Goal: Information Seeking & Learning: Check status

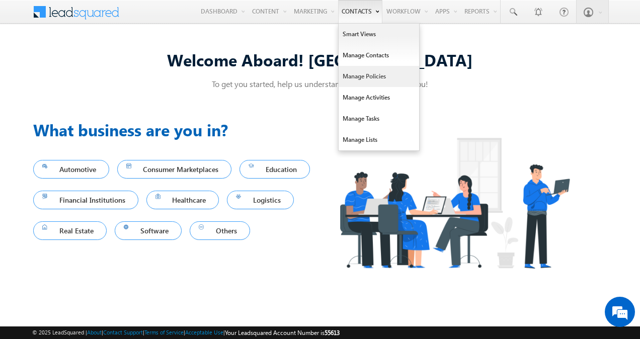
click at [363, 77] on link "Manage Policies" at bounding box center [378, 76] width 80 height 21
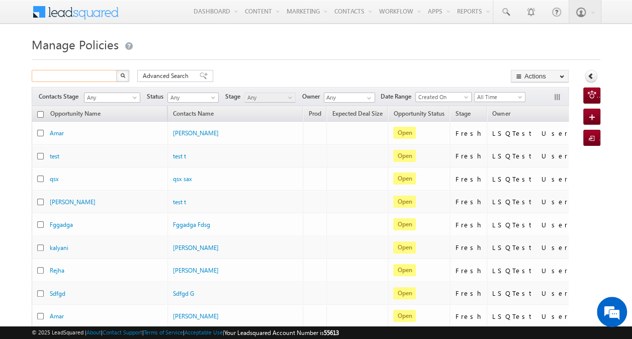
click at [90, 75] on input "text" at bounding box center [75, 76] width 86 height 12
type input "Search Policies"
click at [95, 78] on input "text" at bounding box center [75, 76] width 86 height 12
paste input "562169"
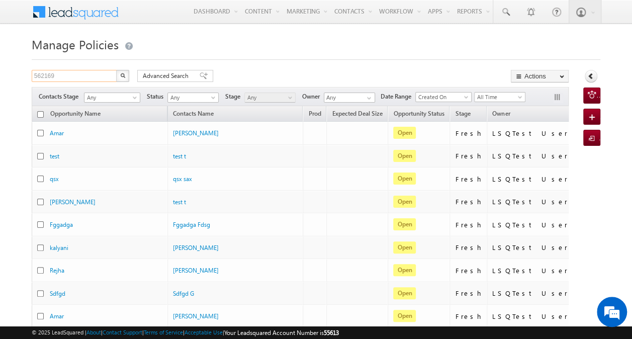
type input "562169"
click at [123, 73] on img "button" at bounding box center [122, 75] width 5 height 5
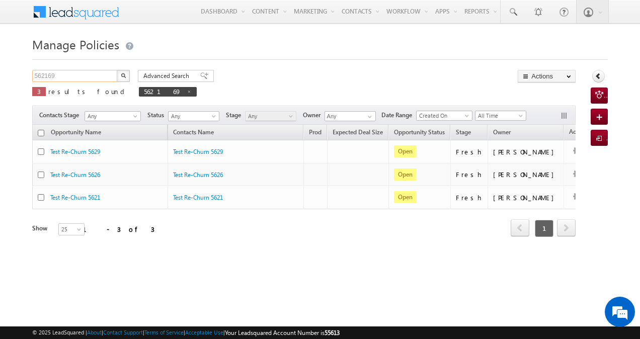
drag, startPoint x: 93, startPoint y: 79, endPoint x: 24, endPoint y: 78, distance: 68.4
click at [24, 78] on body "Menu Akshay Mahajan aksha y.mah ajan1 -v@ad ityab irlac apita" at bounding box center [320, 142] width 640 height 285
click at [187, 90] on span at bounding box center [189, 91] width 5 height 5
type input "Search Policies"
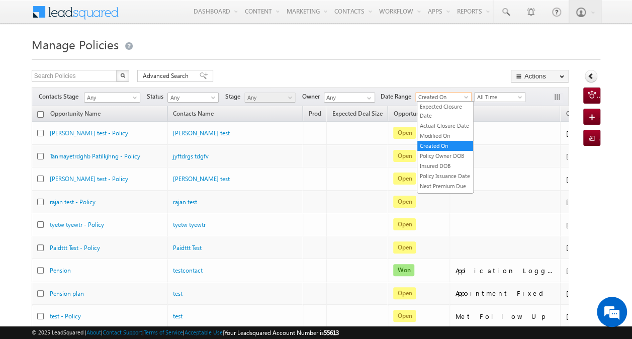
click at [445, 98] on span "Created On" at bounding box center [442, 97] width 52 height 9
click at [438, 150] on link "Created On" at bounding box center [445, 145] width 56 height 9
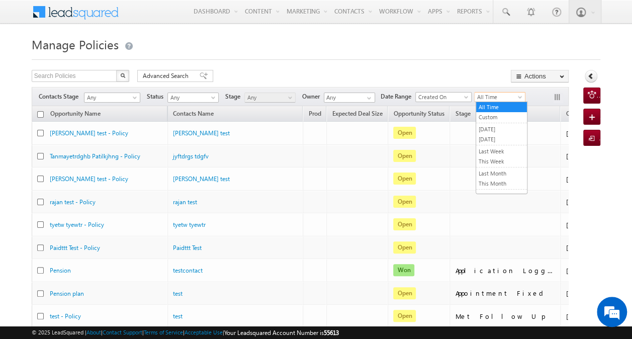
click at [486, 96] on span "All Time" at bounding box center [499, 97] width 48 height 9
click at [487, 126] on link "[DATE]" at bounding box center [501, 129] width 51 height 9
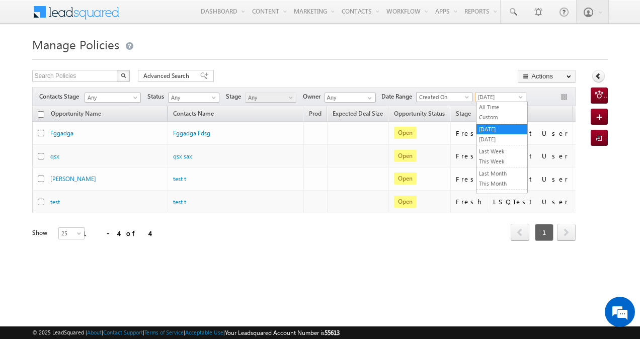
click at [507, 99] on span "[DATE]" at bounding box center [499, 97] width 48 height 9
click at [502, 108] on link "All Time" at bounding box center [501, 107] width 51 height 9
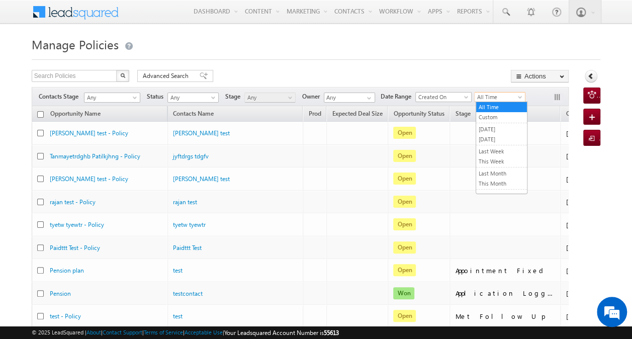
click at [504, 99] on span "All Time" at bounding box center [499, 97] width 48 height 9
click at [495, 139] on link "[DATE]" at bounding box center [501, 139] width 51 height 9
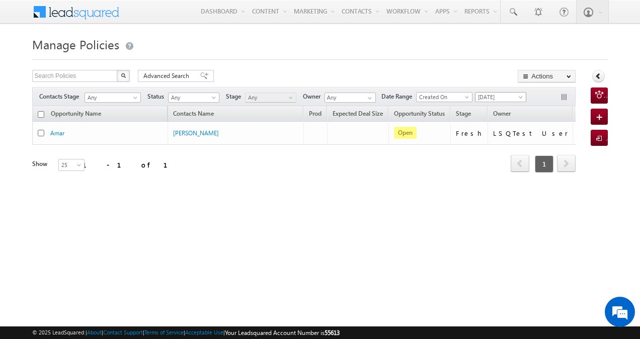
click at [510, 99] on span "[DATE]" at bounding box center [499, 97] width 48 height 9
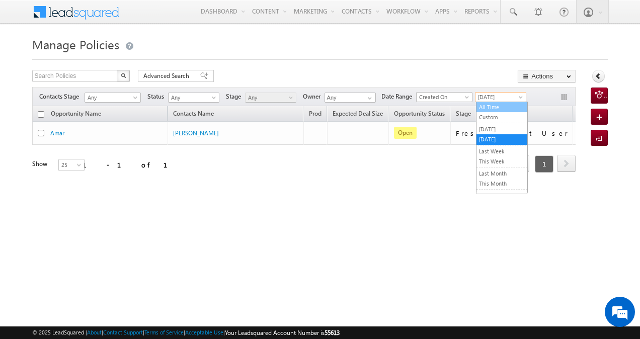
click at [498, 107] on link "All Time" at bounding box center [501, 107] width 51 height 9
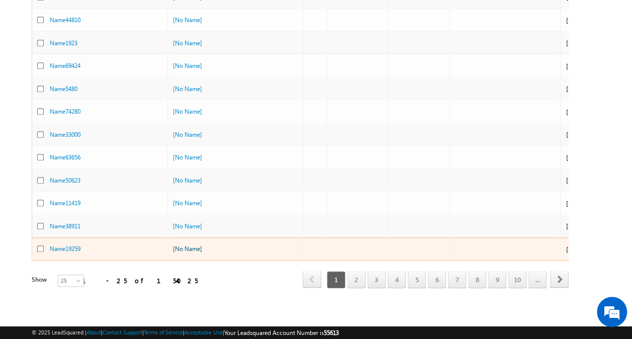
click at [191, 245] on link "[No Name]" at bounding box center [187, 249] width 29 height 8
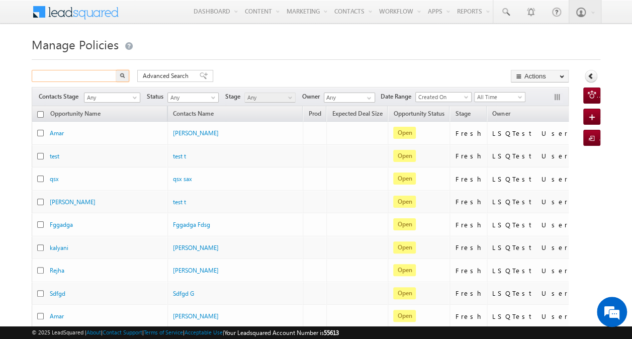
click at [88, 73] on input "text" at bounding box center [75, 76] width 86 height 12
paste input "LSQDM064277642"
click at [124, 75] on img "button" at bounding box center [122, 75] width 5 height 5
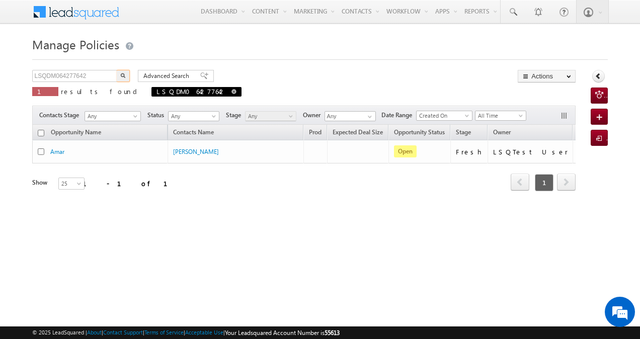
click at [231, 92] on span at bounding box center [233, 91] width 5 height 5
type input "Search Policies"
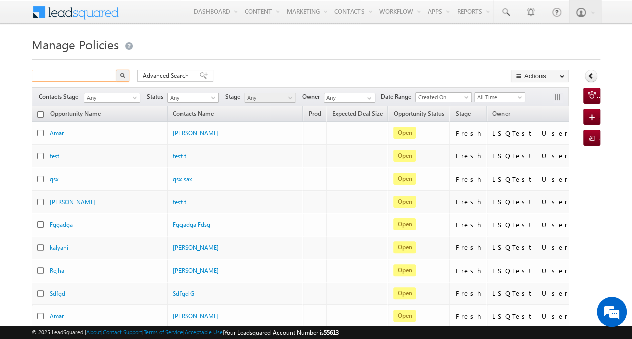
click at [58, 79] on input "text" at bounding box center [75, 76] width 86 height 12
paste input "LSQDM064277642"
click at [125, 75] on button "button" at bounding box center [122, 76] width 13 height 12
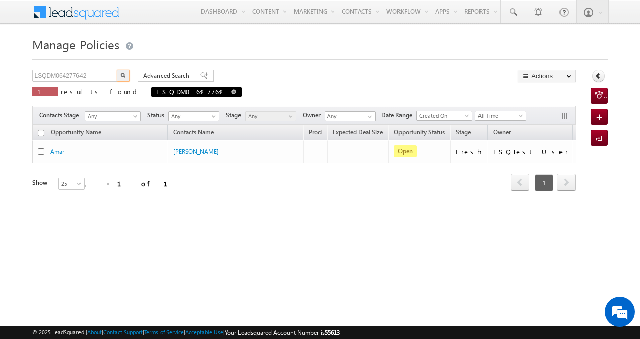
click at [231, 91] on span at bounding box center [233, 91] width 5 height 5
type input "Search Policies"
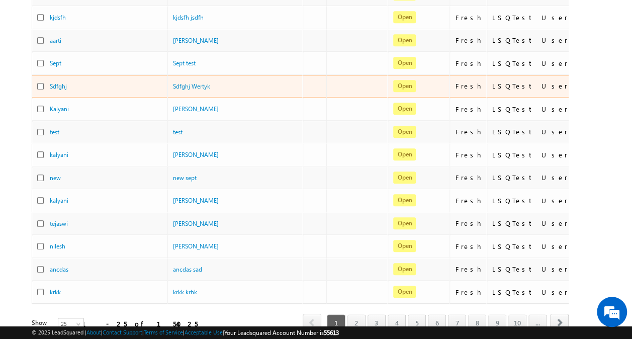
scroll to position [425, 0]
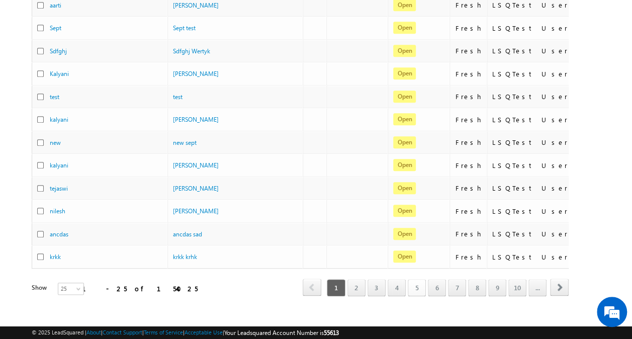
click at [426, 280] on link "5" at bounding box center [417, 287] width 18 height 17
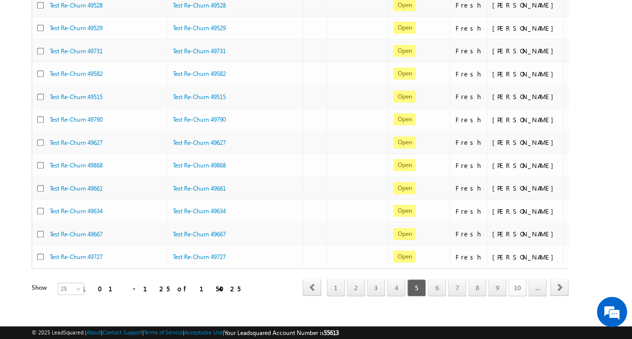
click at [518, 283] on link "10" at bounding box center [517, 287] width 18 height 17
click at [357, 279] on link "2" at bounding box center [356, 287] width 18 height 17
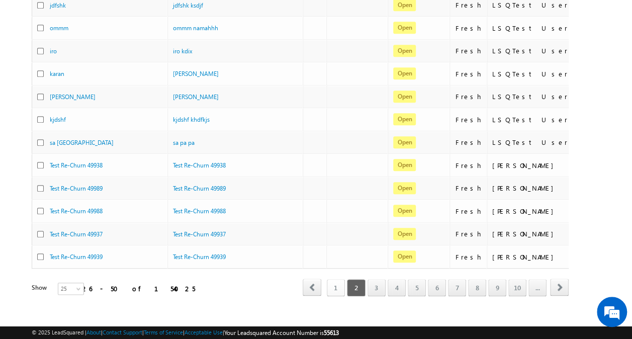
click at [345, 279] on link "1" at bounding box center [336, 287] width 18 height 17
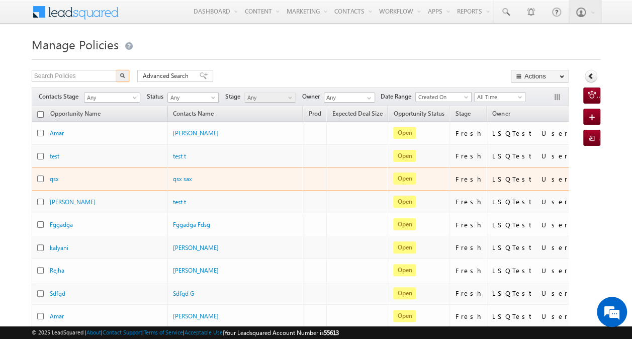
scroll to position [0, 0]
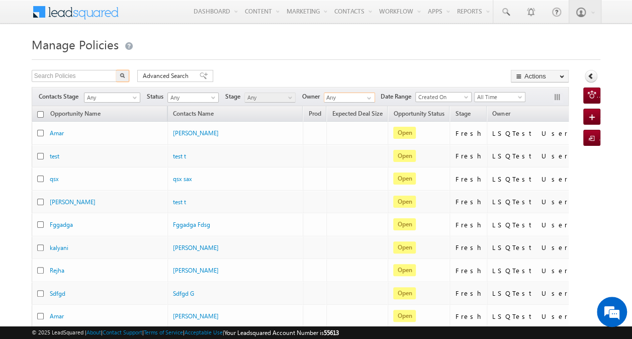
click at [335, 95] on input "Any" at bounding box center [349, 98] width 51 height 10
click at [370, 99] on span at bounding box center [369, 98] width 8 height 8
click at [362, 100] on input "Any" at bounding box center [349, 98] width 51 height 10
click at [368, 96] on span at bounding box center [369, 98] width 8 height 8
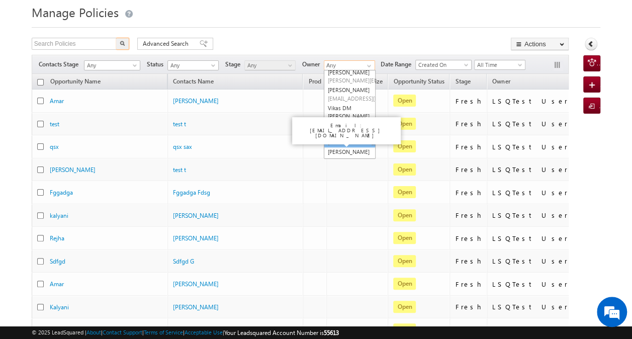
scroll to position [412, 0]
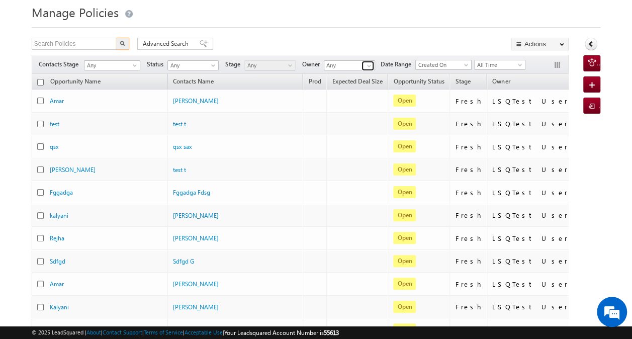
click at [371, 62] on span at bounding box center [369, 66] width 8 height 8
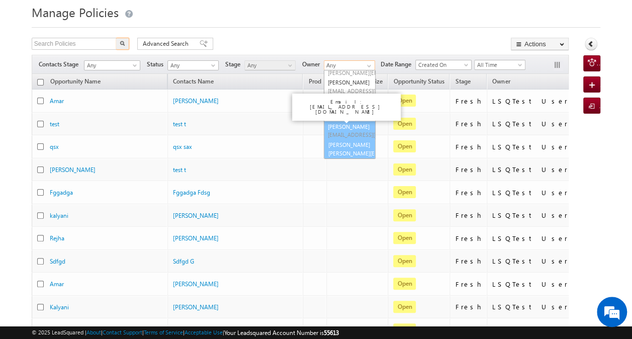
scroll to position [456, 0]
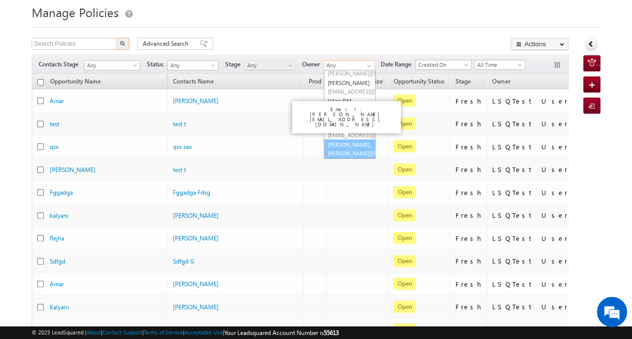
click at [346, 140] on link "Zeeshan Shaikh zeeshan.shaikh2+UAT@adityabirlacapital.com" at bounding box center [350, 148] width 52 height 19
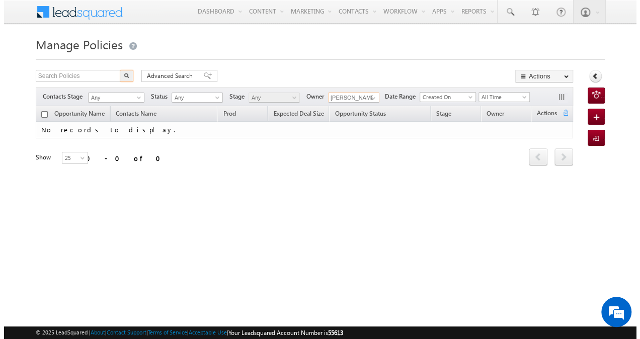
scroll to position [0, 0]
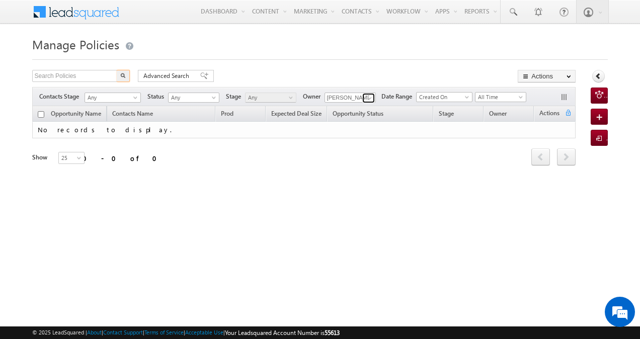
click at [369, 96] on span at bounding box center [370, 98] width 8 height 8
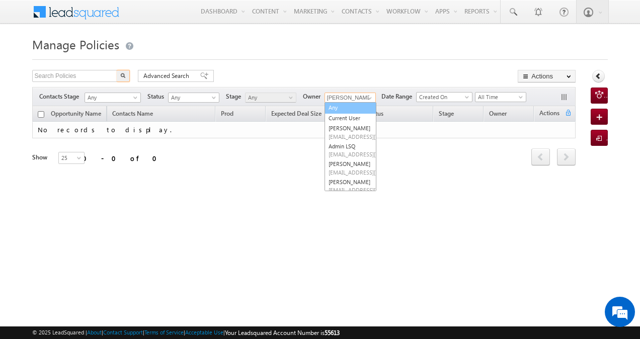
click at [351, 107] on link "Any" at bounding box center [350, 108] width 52 height 12
type input "Any"
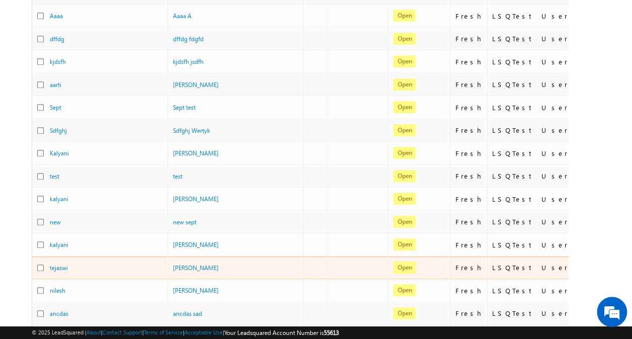
scroll to position [425, 0]
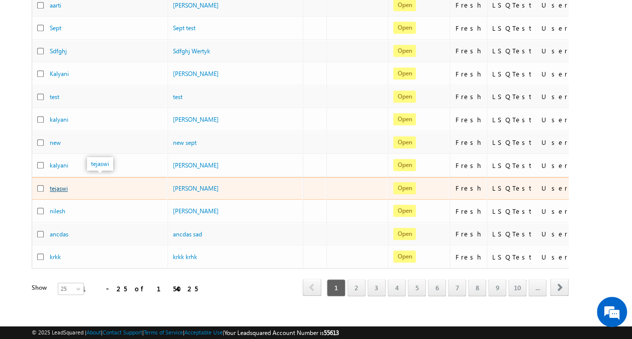
click at [61, 185] on link "tejaswi" at bounding box center [59, 189] width 18 height 8
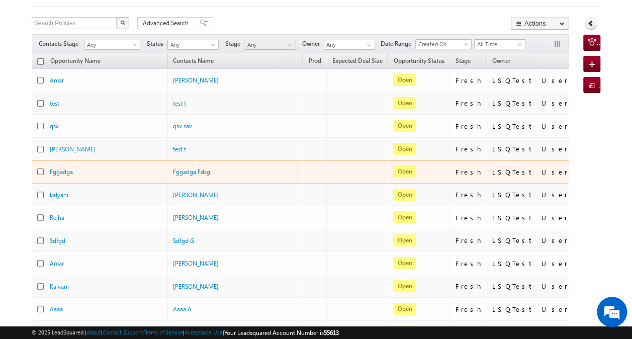
scroll to position [53, 0]
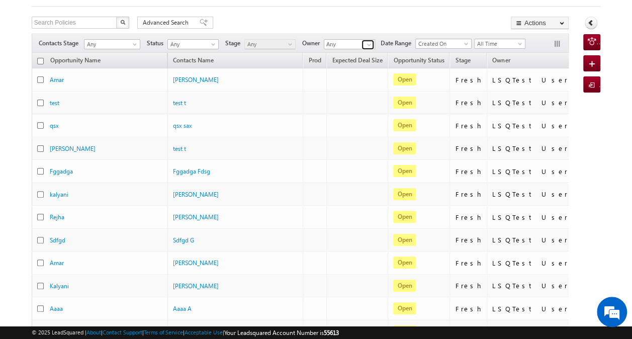
click at [367, 43] on span at bounding box center [369, 45] width 8 height 8
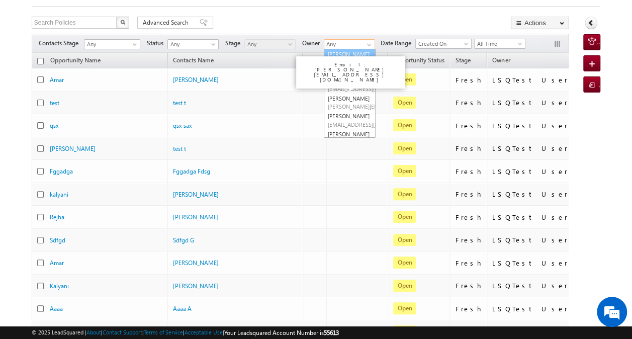
scroll to position [94, 0]
click at [353, 91] on link "Bandana Chauhan Bandana.Chauhan@adityabirlacapital.com" at bounding box center [350, 78] width 52 height 27
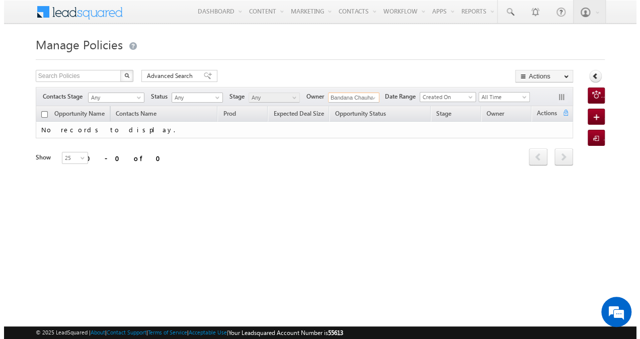
scroll to position [0, 0]
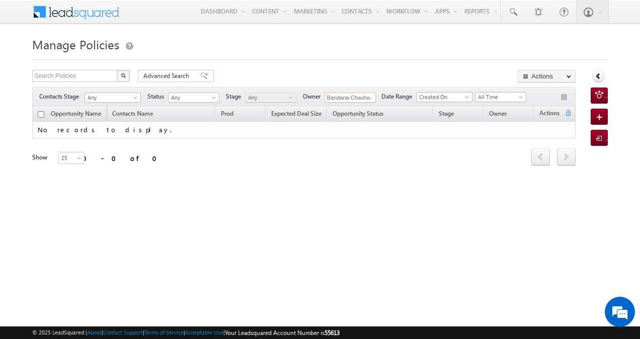
click at [356, 98] on input "Bandana Chauhan" at bounding box center [349, 98] width 51 height 10
click at [371, 98] on span at bounding box center [370, 98] width 8 height 8
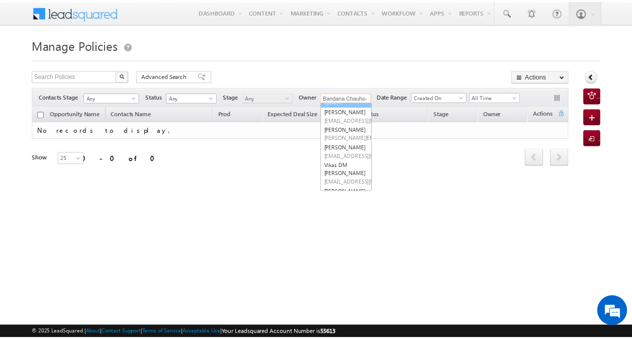
scroll to position [385, 0]
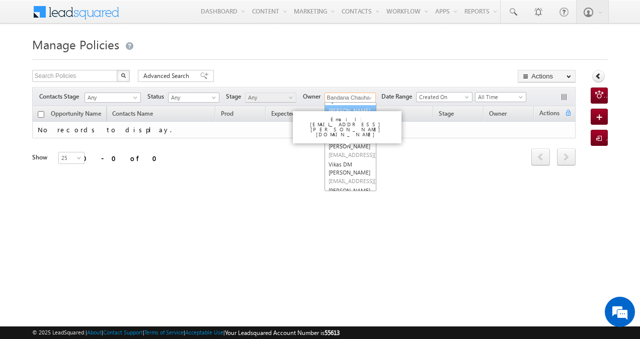
click at [356, 124] on link "Tarun Kant tarun.kant+UAT@adityabirlacapital.com" at bounding box center [350, 114] width 52 height 19
type input "Tarun Kant"
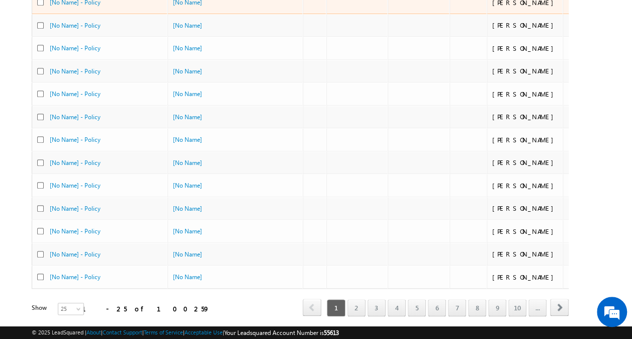
scroll to position [425, 0]
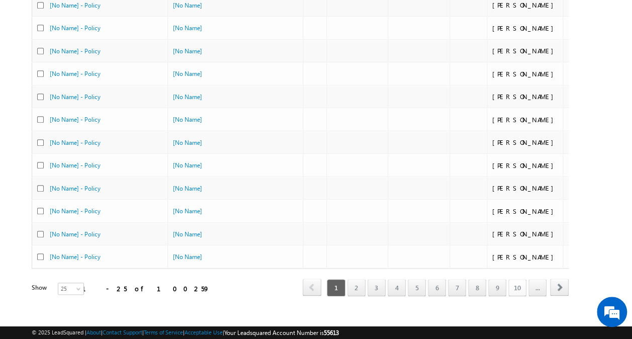
click at [516, 279] on link "10" at bounding box center [517, 287] width 18 height 17
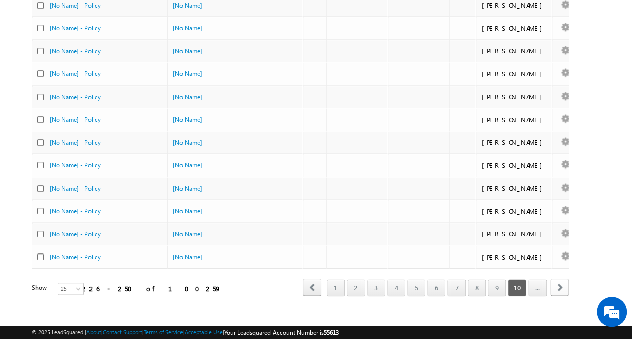
click at [561, 281] on span "next" at bounding box center [559, 287] width 19 height 17
click at [520, 281] on link "20" at bounding box center [517, 287] width 18 height 17
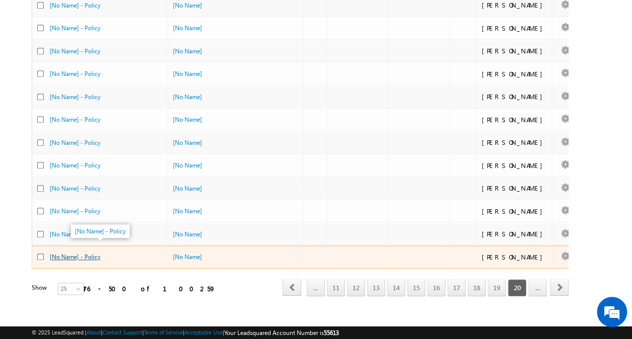
click at [84, 253] on link "[No Name] - Policy" at bounding box center [75, 257] width 51 height 8
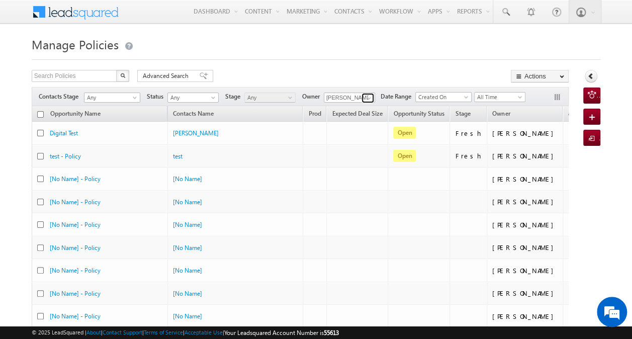
click at [371, 100] on span at bounding box center [369, 98] width 8 height 8
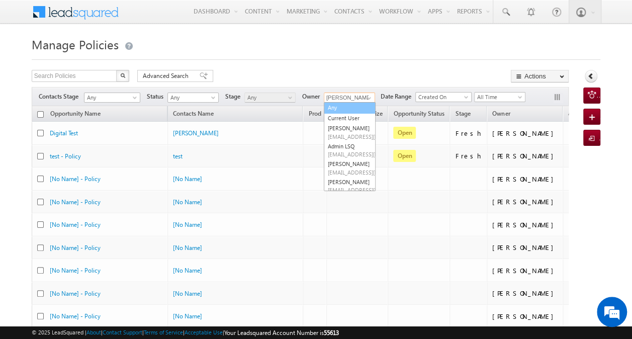
click at [348, 111] on link "Any" at bounding box center [350, 108] width 52 height 12
type input "Any"
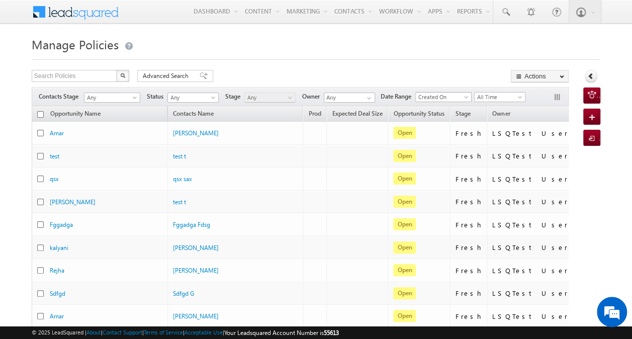
click at [432, 98] on span "Created On" at bounding box center [442, 97] width 52 height 9
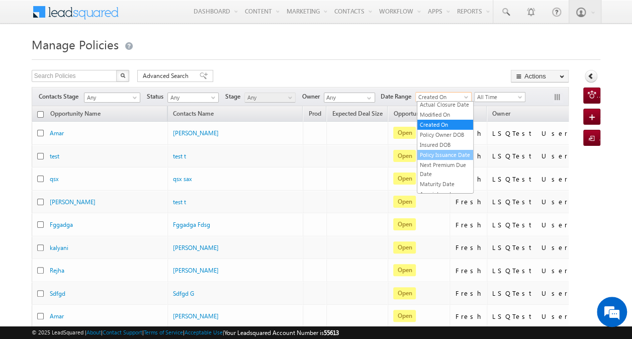
scroll to position [21, 0]
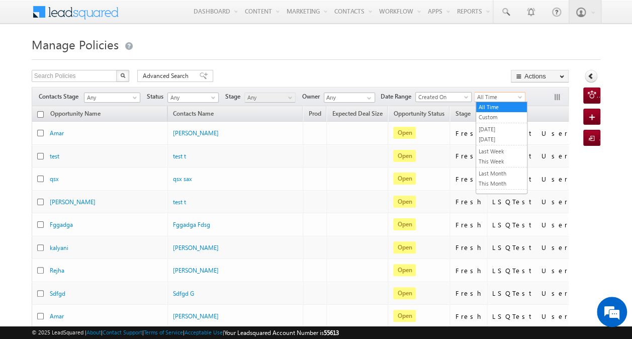
click at [483, 95] on span "All Time" at bounding box center [499, 97] width 48 height 9
click at [496, 157] on link "This Week" at bounding box center [501, 161] width 51 height 9
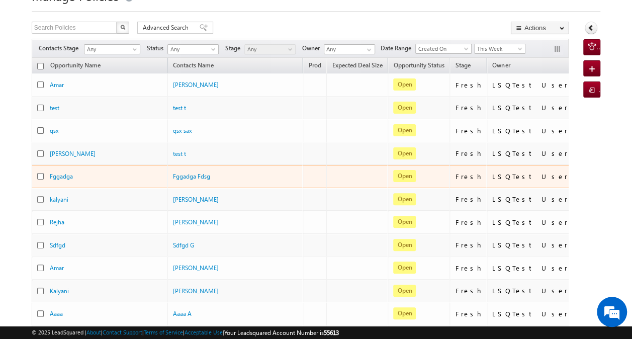
scroll to position [36, 0]
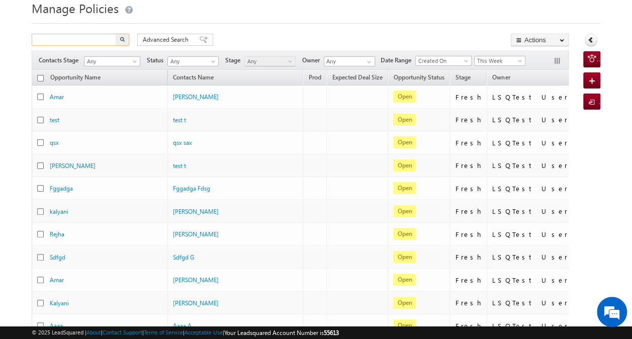
click at [98, 39] on input "text" at bounding box center [75, 40] width 86 height 12
click at [126, 41] on button "button" at bounding box center [122, 40] width 13 height 12
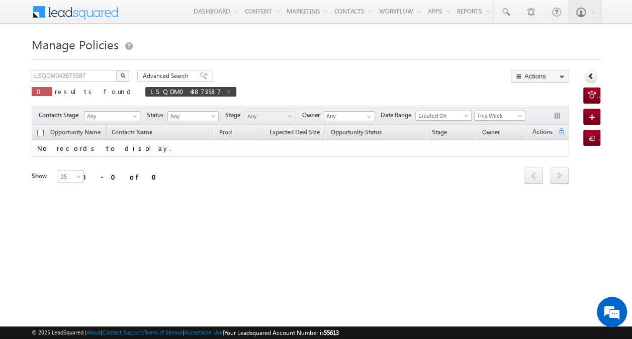
scroll to position [0, 0]
click at [227, 90] on span at bounding box center [229, 91] width 5 height 5
type input "Search Policies"
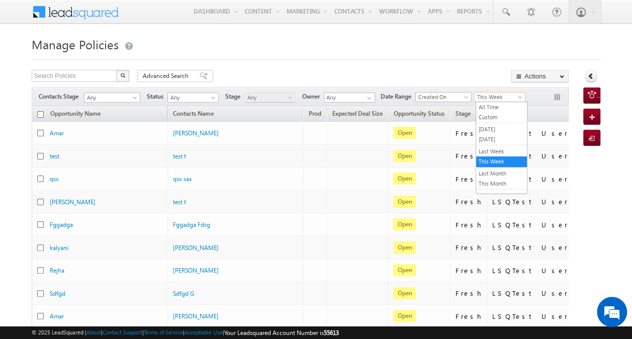
click at [499, 94] on span "This Week" at bounding box center [499, 97] width 48 height 9
click at [492, 105] on link "All Time" at bounding box center [501, 107] width 51 height 9
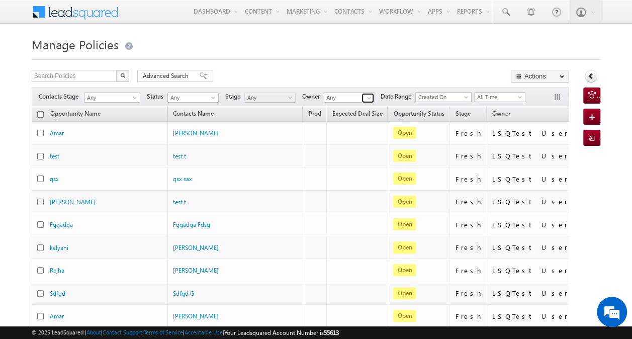
click at [371, 99] on span at bounding box center [369, 98] width 8 height 8
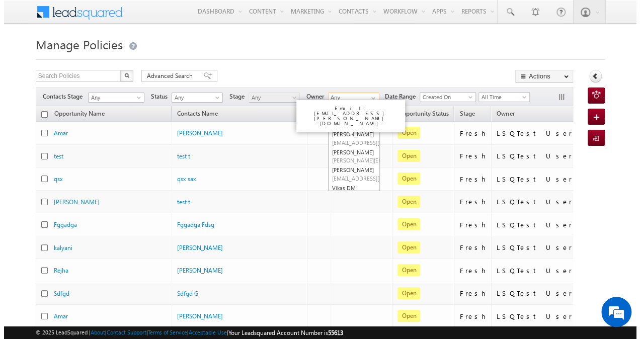
scroll to position [362, 0]
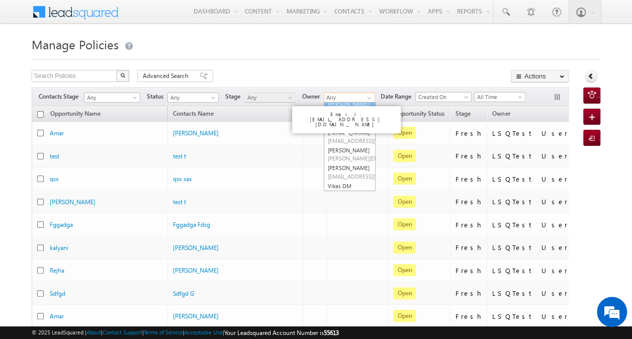
click at [352, 118] on link "[PERSON_NAME] [PERSON_NAME][EMAIL_ADDRESS][DOMAIN_NAME]" at bounding box center [350, 108] width 52 height 19
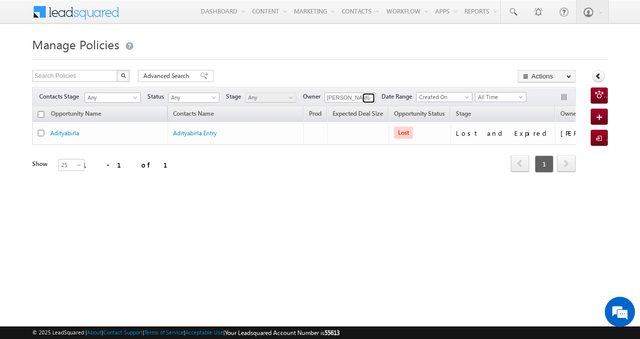
click at [369, 96] on span at bounding box center [370, 98] width 8 height 8
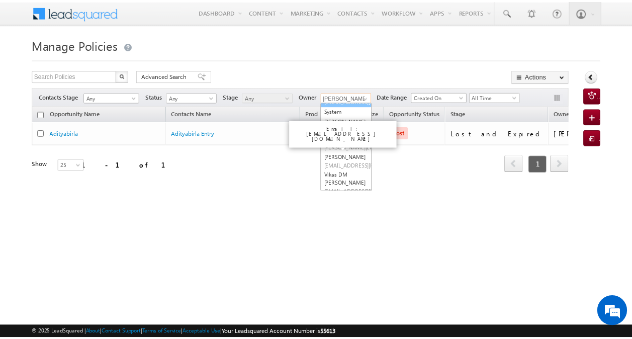
scroll to position [374, 0]
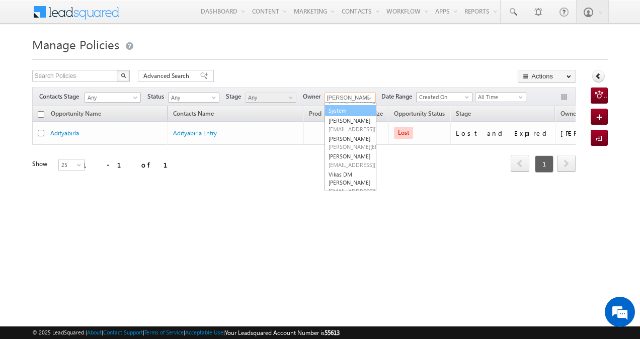
click at [334, 117] on link "System" at bounding box center [350, 111] width 52 height 12
type input "System"
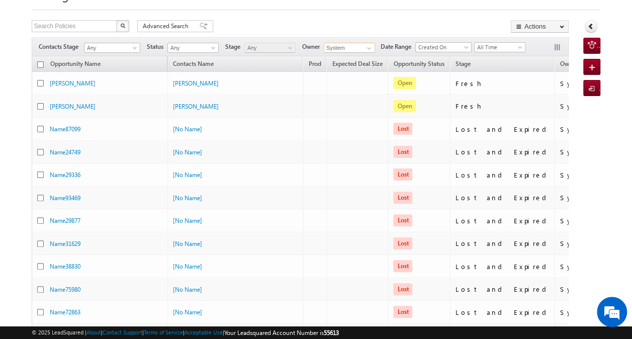
scroll to position [0, 0]
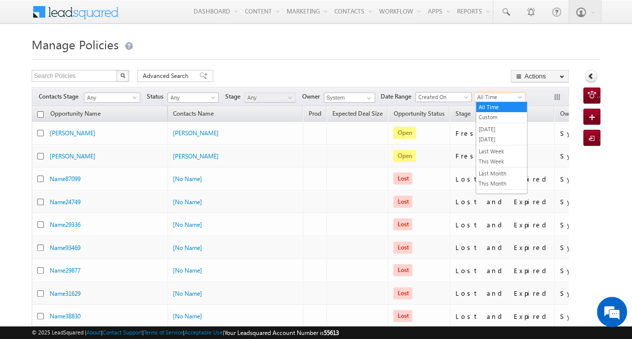
click at [488, 93] on span "All Time" at bounding box center [499, 97] width 48 height 9
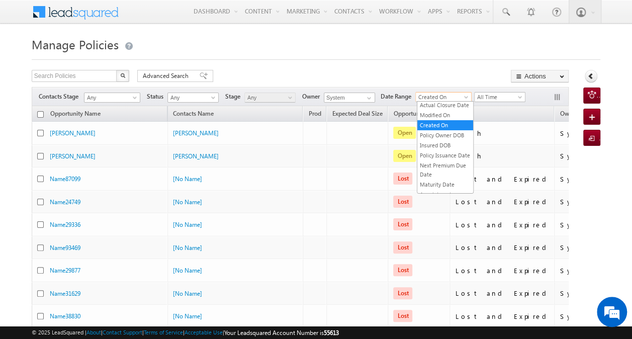
click at [467, 95] on span at bounding box center [467, 99] width 8 height 8
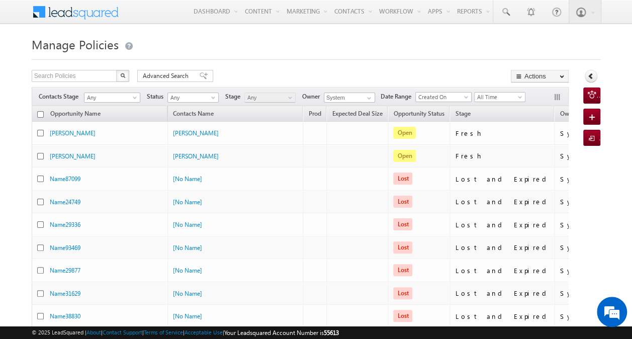
click at [467, 95] on span at bounding box center [467, 99] width 8 height 8
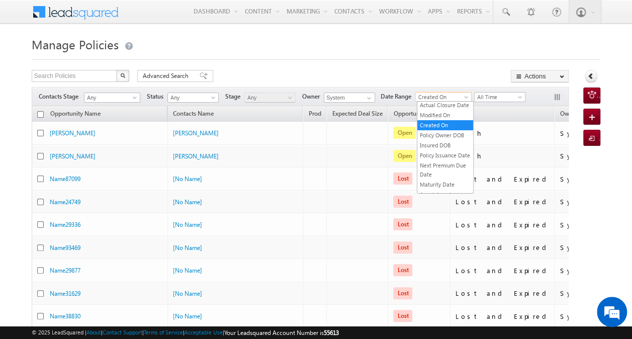
click at [467, 95] on span at bounding box center [467, 99] width 8 height 8
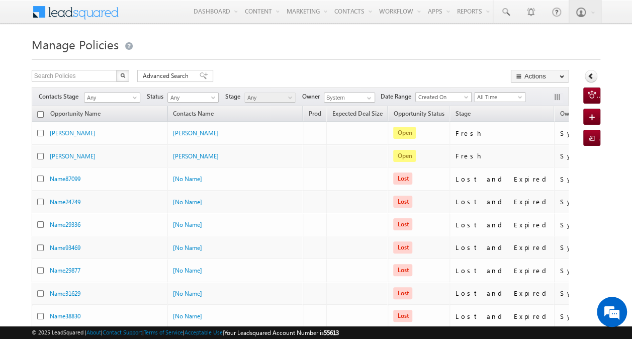
drag, startPoint x: 467, startPoint y: 95, endPoint x: 482, endPoint y: 97, distance: 15.3
click at [482, 97] on div "Date Range Go maxdate mindate All Time Custom Yesterday Today Last Week This We…" at bounding box center [453, 97] width 145 height 11
click at [482, 97] on span "All Time" at bounding box center [499, 97] width 48 height 9
click at [499, 115] on link "Custom" at bounding box center [501, 117] width 51 height 9
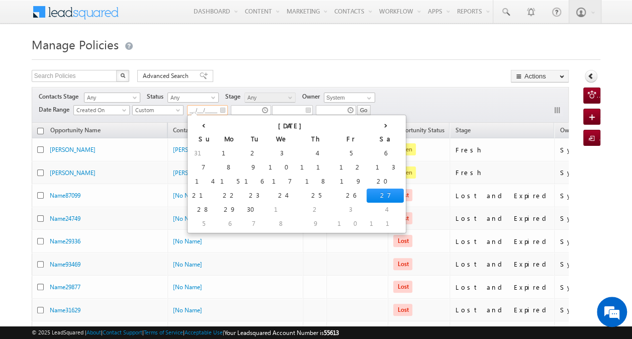
click at [201, 110] on input "__/__/____" at bounding box center [207, 110] width 41 height 10
click at [201, 127] on th "‹" at bounding box center [204, 124] width 28 height 15
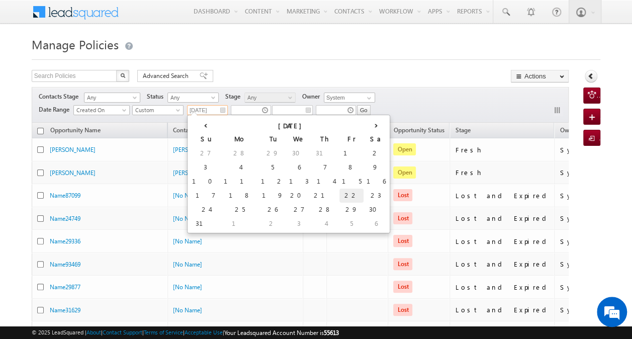
click at [339, 192] on td "22" at bounding box center [351, 196] width 24 height 14
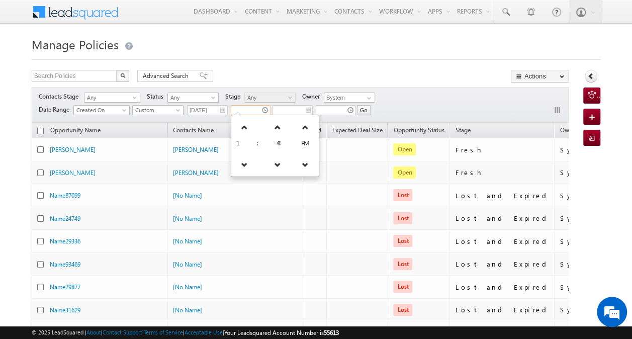
click at [263, 111] on input "text" at bounding box center [251, 110] width 40 height 10
click at [252, 109] on input "text" at bounding box center [251, 110] width 40 height 10
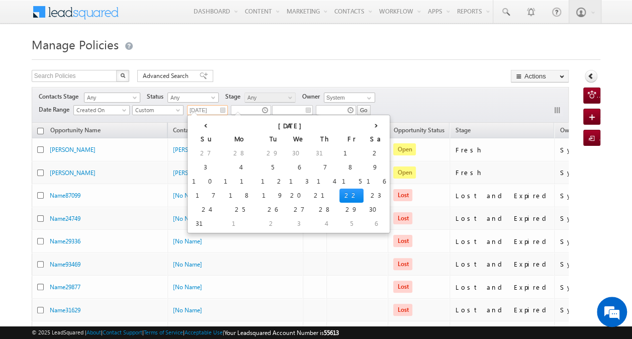
click at [223, 110] on input "08/22/2025" at bounding box center [207, 110] width 41 height 10
click at [364, 200] on td "23" at bounding box center [376, 196] width 24 height 14
type input "08/23/2025"
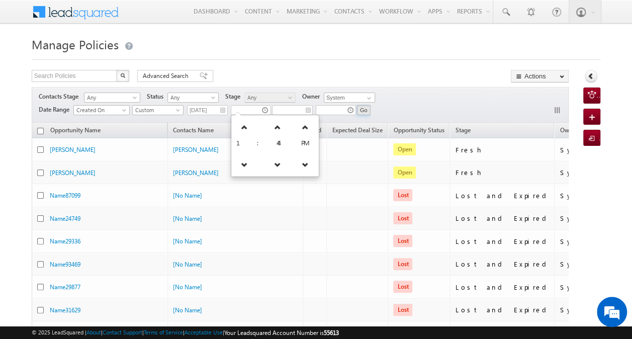
click at [363, 113] on input "Go" at bounding box center [364, 110] width 14 height 10
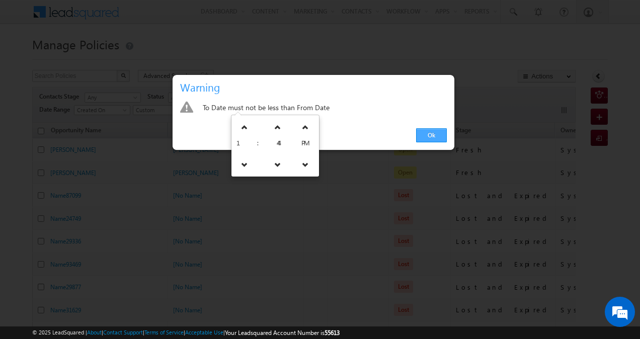
click at [419, 133] on link "Ok" at bounding box center [431, 135] width 31 height 14
type input "01:44 PM"
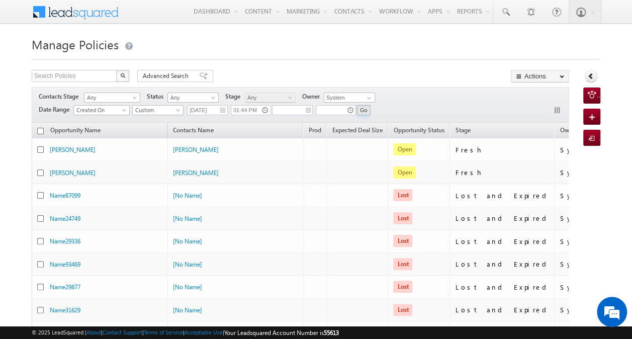
click at [358, 108] on input "Go" at bounding box center [364, 110] width 14 height 10
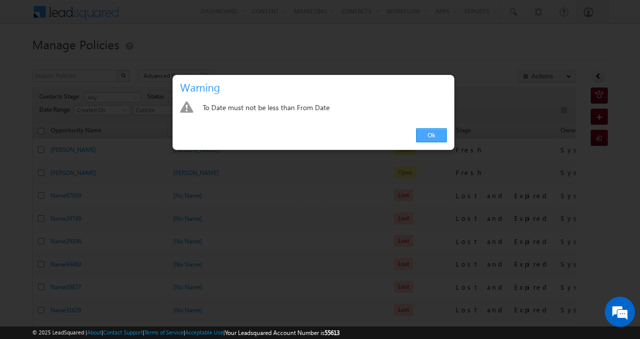
click at [430, 140] on link "Ok" at bounding box center [431, 135] width 31 height 14
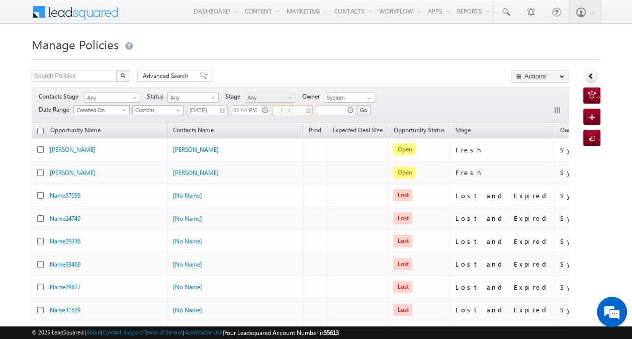
click at [308, 111] on input "__/__/____" at bounding box center [292, 110] width 41 height 10
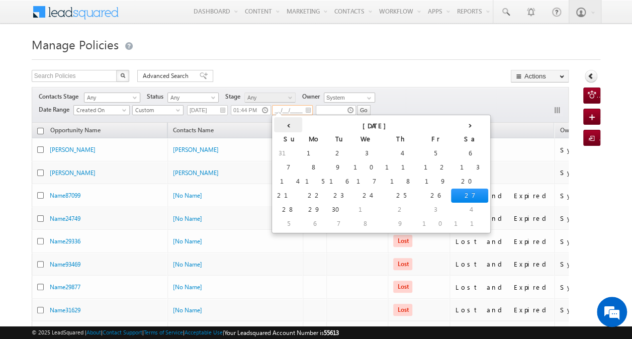
click at [282, 127] on th "‹" at bounding box center [288, 124] width 28 height 15
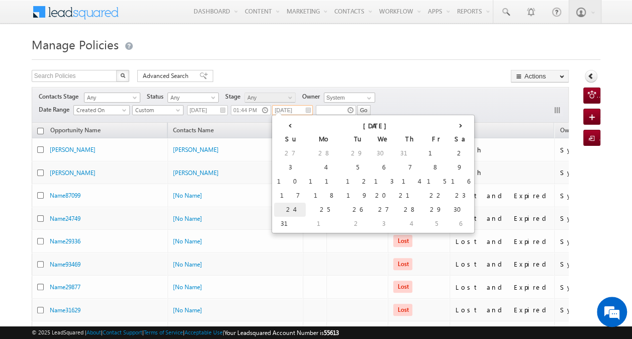
click at [279, 209] on td "24" at bounding box center [290, 210] width 32 height 14
type input "08/24/2025"
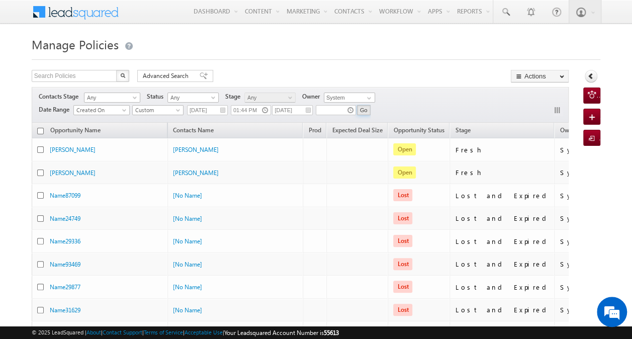
click at [363, 107] on input "Go" at bounding box center [364, 110] width 14 height 10
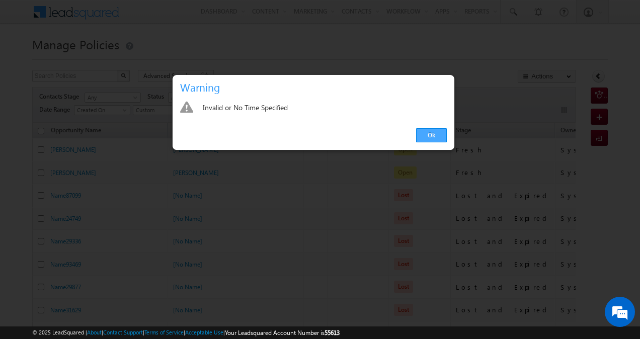
click at [426, 132] on link "Ok" at bounding box center [431, 135] width 31 height 14
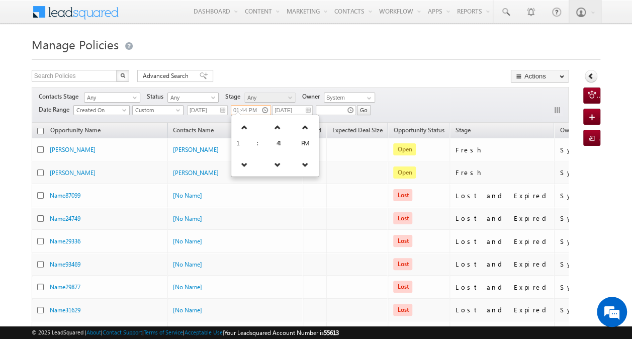
click at [265, 109] on input "01:44 PM" at bounding box center [251, 110] width 40 height 10
click at [243, 142] on span "1" at bounding box center [244, 142] width 16 height 9
click at [240, 131] on link at bounding box center [244, 127] width 21 height 18
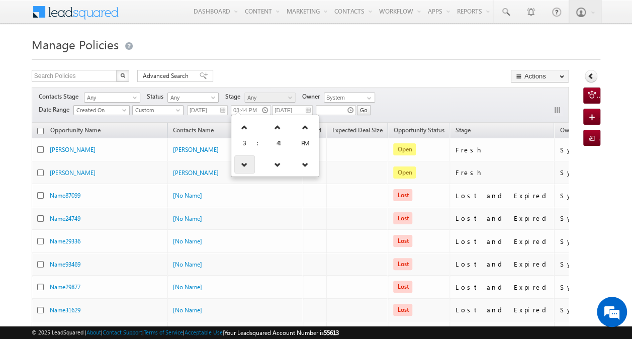
click at [244, 164] on icon at bounding box center [244, 164] width 7 height 7
click at [298, 161] on link at bounding box center [308, 164] width 21 height 18
click at [365, 107] on input "Go" at bounding box center [364, 110] width 14 height 10
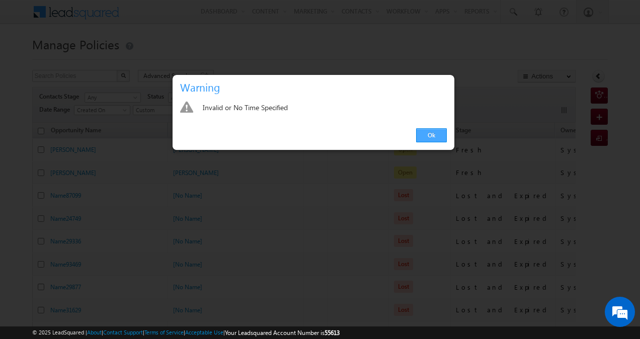
click at [417, 134] on link "Ok" at bounding box center [431, 135] width 31 height 14
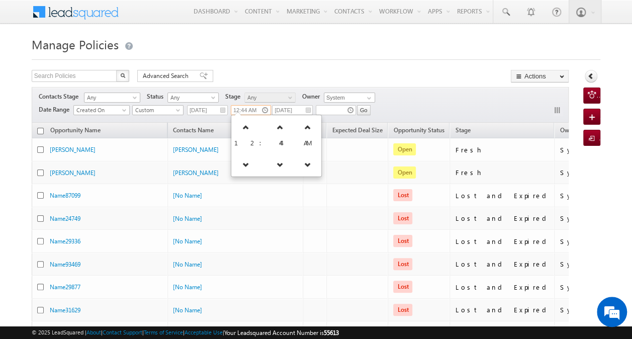
click at [264, 109] on input "12:44 AM" at bounding box center [251, 110] width 40 height 10
click at [270, 160] on link at bounding box center [280, 164] width 21 height 18
click at [270, 134] on link at bounding box center [280, 127] width 21 height 18
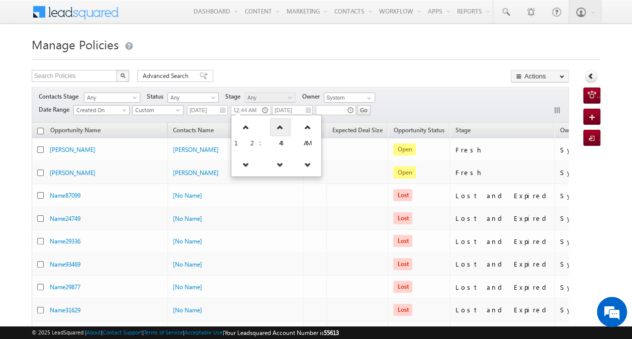
click at [270, 134] on link at bounding box center [280, 127] width 21 height 18
type input "12:45 AM"
click at [335, 109] on input "text" at bounding box center [336, 110] width 40 height 10
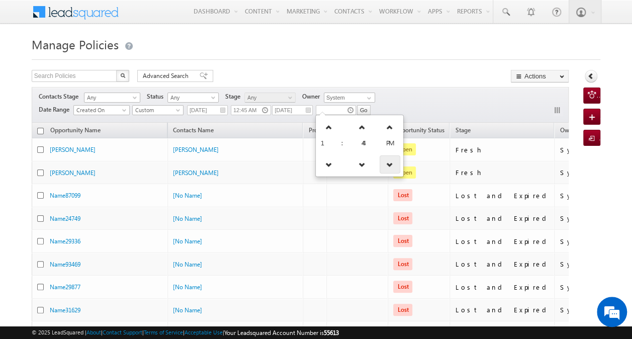
click at [386, 161] on icon at bounding box center [389, 164] width 7 height 7
type input "01:44 AM"
click at [388, 108] on div "Contacts Stage Any Any Activity Type Policy Policy Status Any Open Won Lost Any…" at bounding box center [300, 105] width 537 height 36
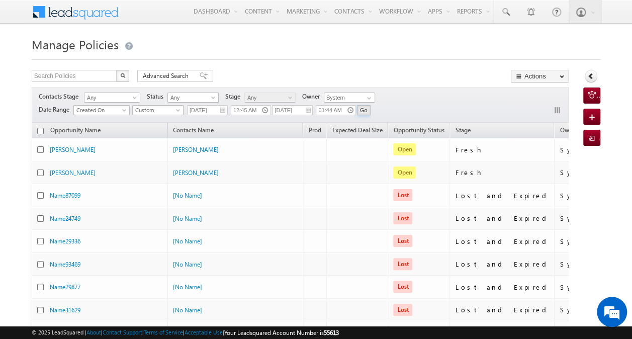
click at [365, 107] on input "Go" at bounding box center [364, 110] width 14 height 10
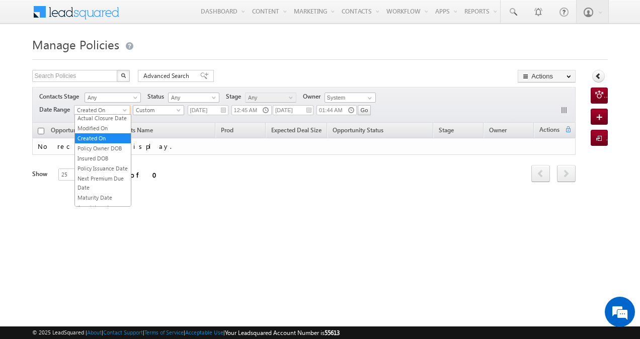
click at [127, 112] on span at bounding box center [126, 112] width 8 height 8
click at [187, 187] on div "Opportunity Name Contacts Name Prod Expected Deal Size Opportunity Status Stage…" at bounding box center [304, 159] width 544 height 72
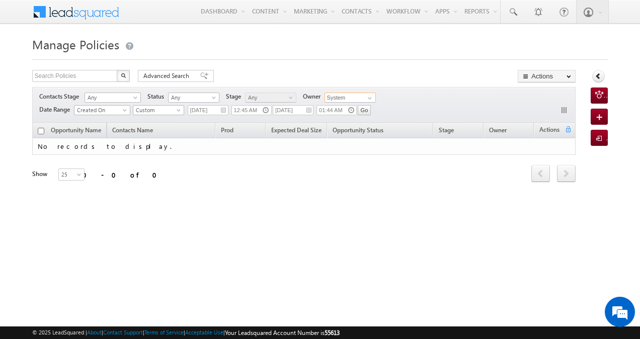
click at [346, 97] on input "System" at bounding box center [349, 98] width 51 height 10
click at [362, 98] on input "System" at bounding box center [349, 98] width 51 height 10
click at [163, 106] on span "Custom" at bounding box center [157, 110] width 48 height 9
click at [158, 116] on link "All Time" at bounding box center [159, 120] width 51 height 9
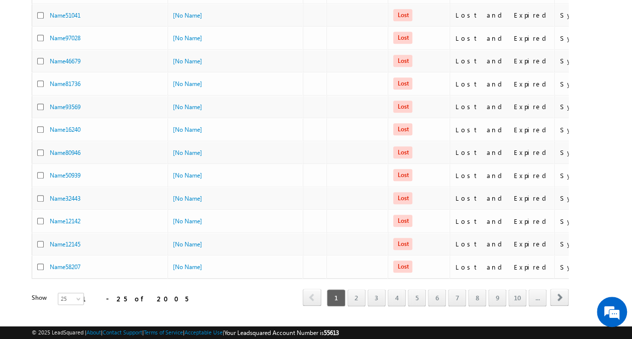
scroll to position [434, 0]
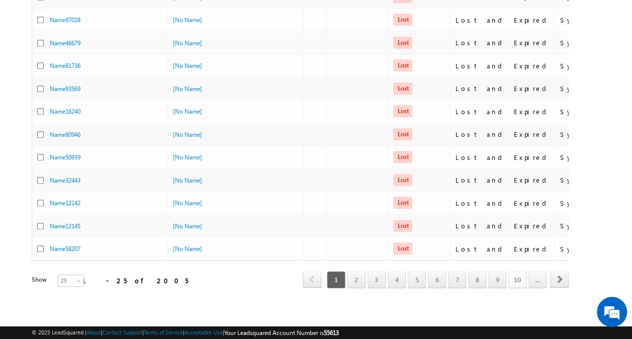
click at [522, 271] on link "10" at bounding box center [517, 279] width 18 height 17
click at [339, 271] on link "1" at bounding box center [336, 279] width 18 height 17
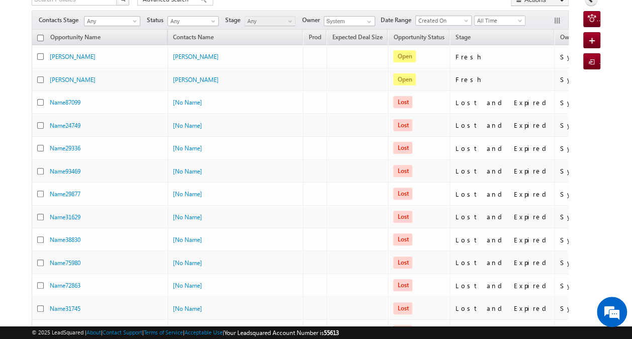
scroll to position [73, 0]
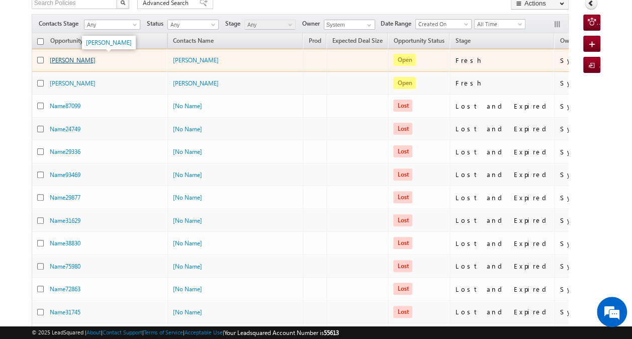
click at [70, 60] on link "[PERSON_NAME]" at bounding box center [73, 60] width 46 height 8
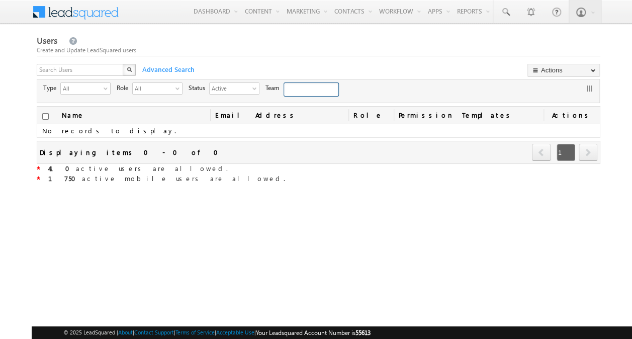
type input "63947d49-95ef-11eb-b051-02c8554500f4"
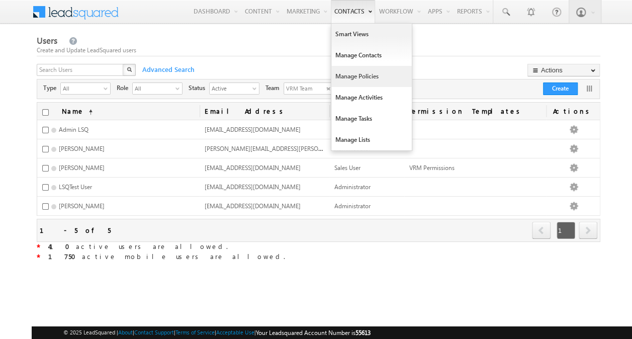
click at [343, 75] on link "Manage Policies" at bounding box center [371, 76] width 80 height 21
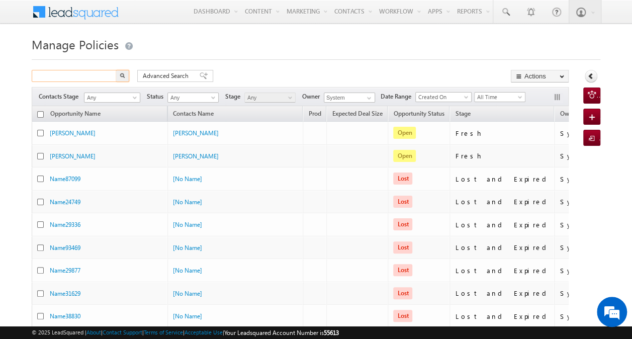
click at [79, 77] on input "text" at bounding box center [75, 76] width 86 height 12
paste input "LSQDM011554678"
click at [119, 77] on button "button" at bounding box center [122, 76] width 13 height 12
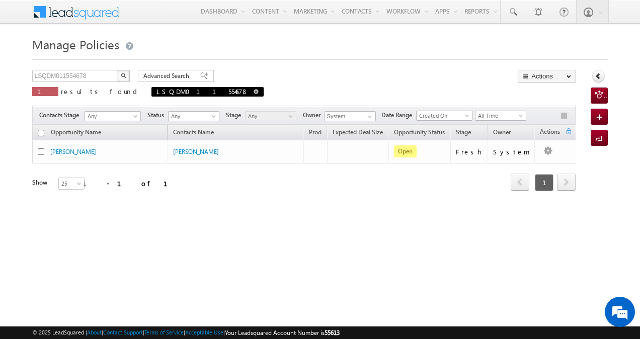
click at [253, 91] on span at bounding box center [255, 91] width 5 height 5
type input "Search Policies"
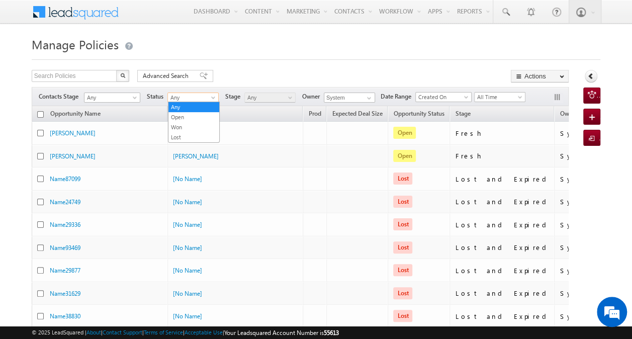
click at [211, 97] on span at bounding box center [214, 100] width 8 height 8
click at [199, 118] on link "Open" at bounding box center [193, 117] width 51 height 9
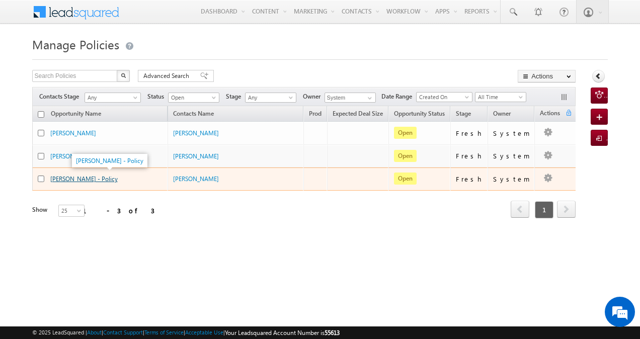
click at [83, 177] on link "shubhangi - Policy" at bounding box center [83, 179] width 67 height 8
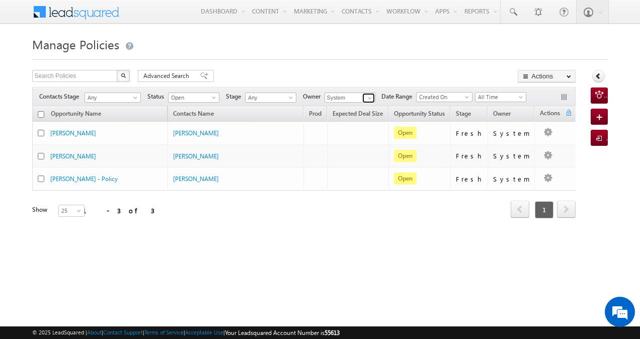
click at [367, 97] on span at bounding box center [370, 98] width 8 height 8
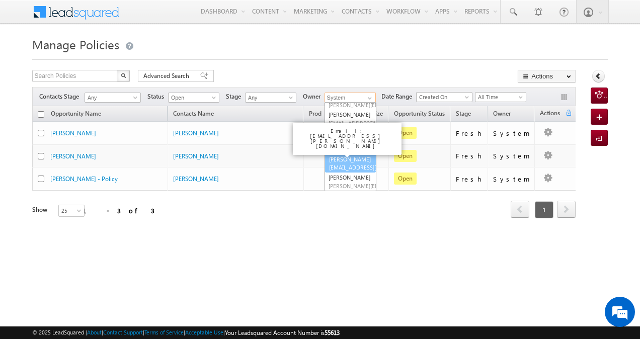
scroll to position [427, 0]
click at [340, 155] on link "Vikas DM UAT Nerkar vikas.nerkar-v+UAT@adityabirlacapital.com" at bounding box center [350, 141] width 52 height 27
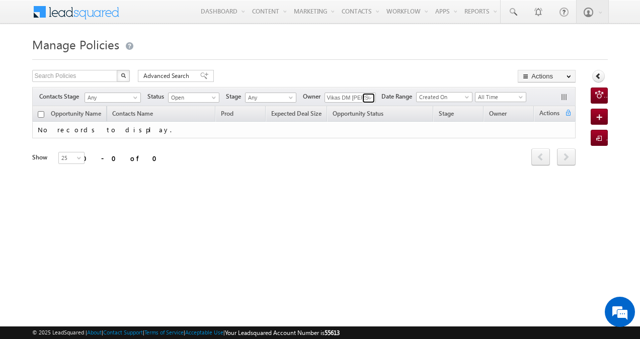
click at [364, 99] on link at bounding box center [368, 98] width 13 height 10
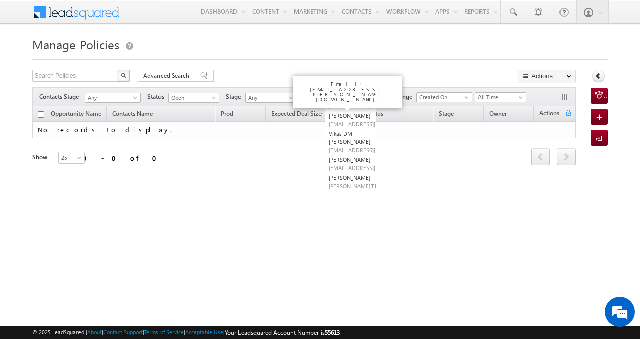
scroll to position [420, 0]
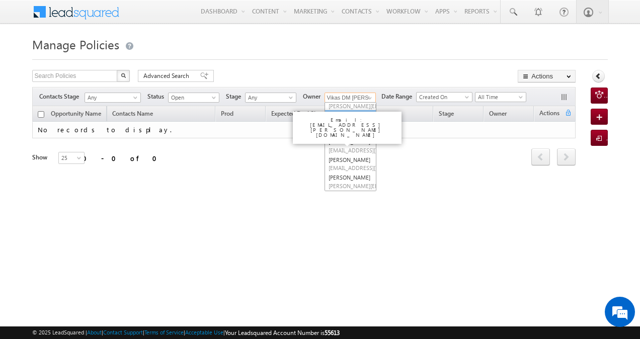
click at [352, 129] on link "Vikas Nerkar vikas.nerkar-+v@adityabirlacapital.com" at bounding box center [350, 119] width 52 height 19
type input "[PERSON_NAME]"
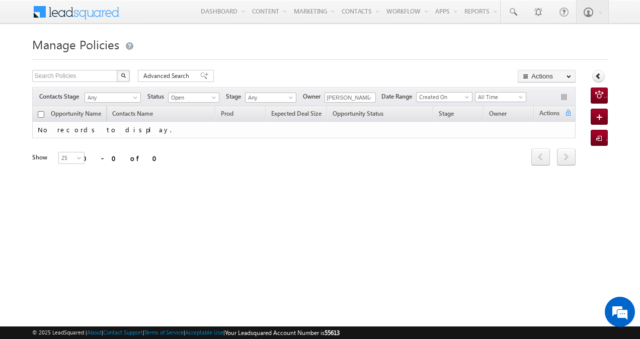
click at [207, 102] on body "Menu Akshay Mahajan aksha y.mah ajan1 -v@ad ityab irlac apita" at bounding box center [320, 142] width 640 height 285
click at [206, 105] on link "Any" at bounding box center [194, 107] width 51 height 9
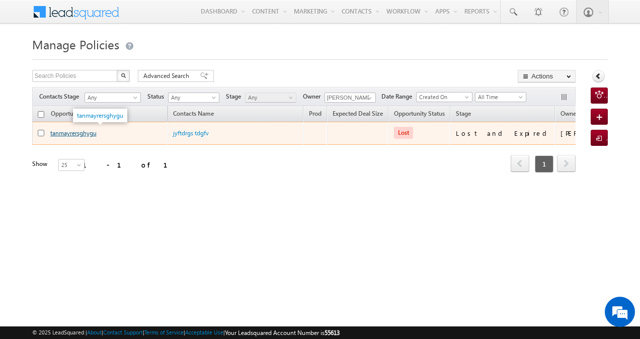
click at [71, 133] on link "tanmayrersghygu" at bounding box center [73, 133] width 46 height 8
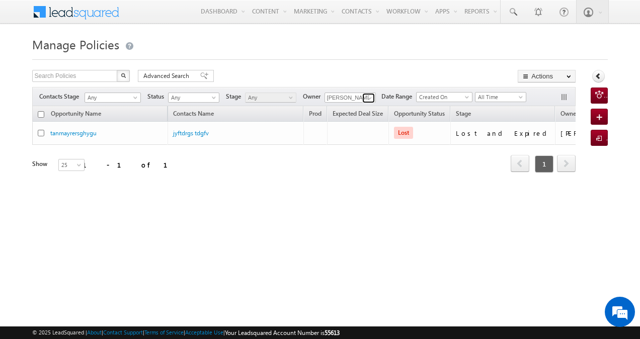
click at [367, 96] on span at bounding box center [370, 98] width 8 height 8
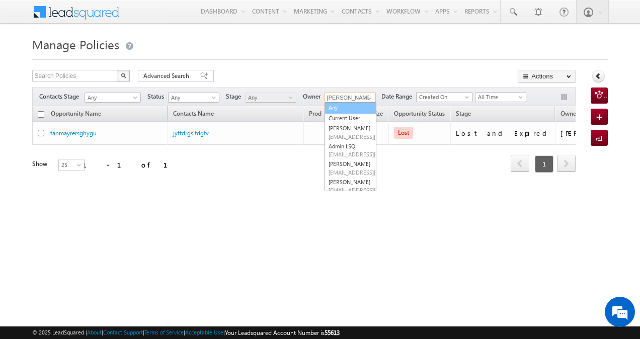
click at [348, 109] on link "Any" at bounding box center [350, 108] width 52 height 12
type input "Any"
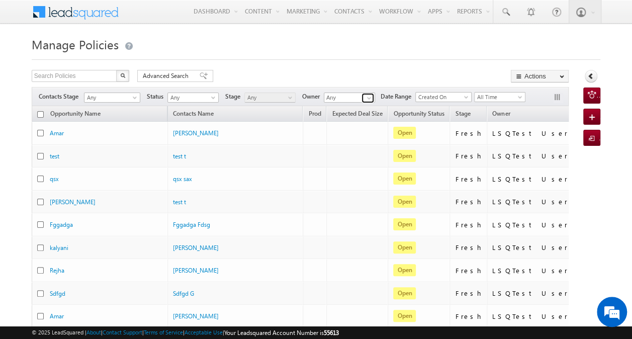
click at [368, 100] on span at bounding box center [369, 98] width 8 height 8
